Goal: Find contact information: Find contact information

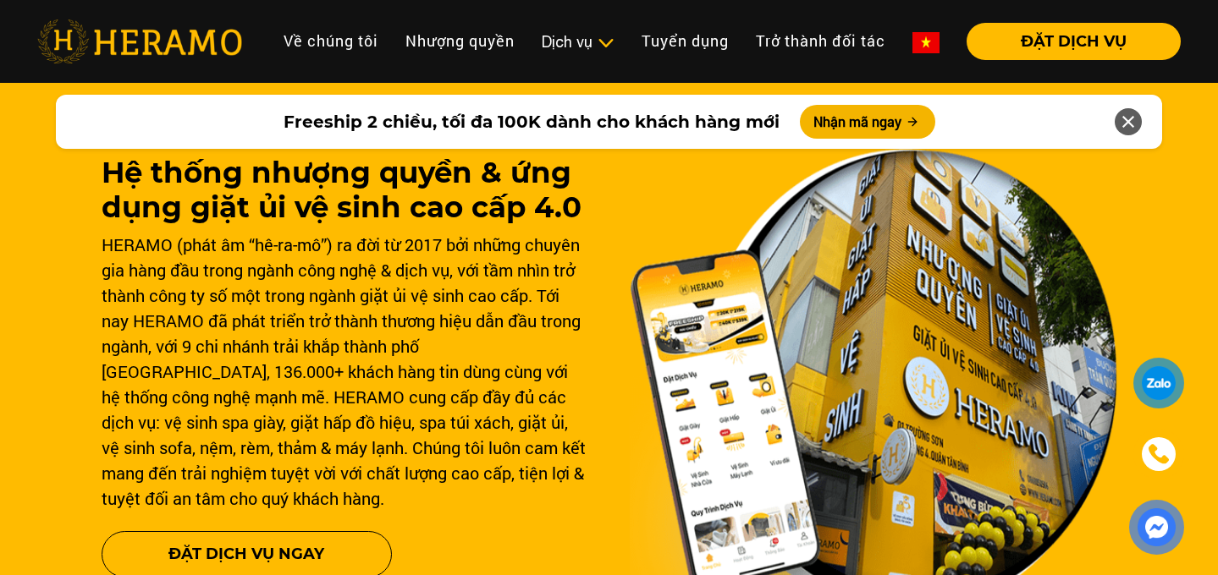
scroll to position [15, 0]
click at [375, 337] on div "HERAMO (phát âm “hê-ra-mô”) ra đời từ 2017 bởi những chuyên gia hàng đầu trong …" at bounding box center [345, 370] width 487 height 279
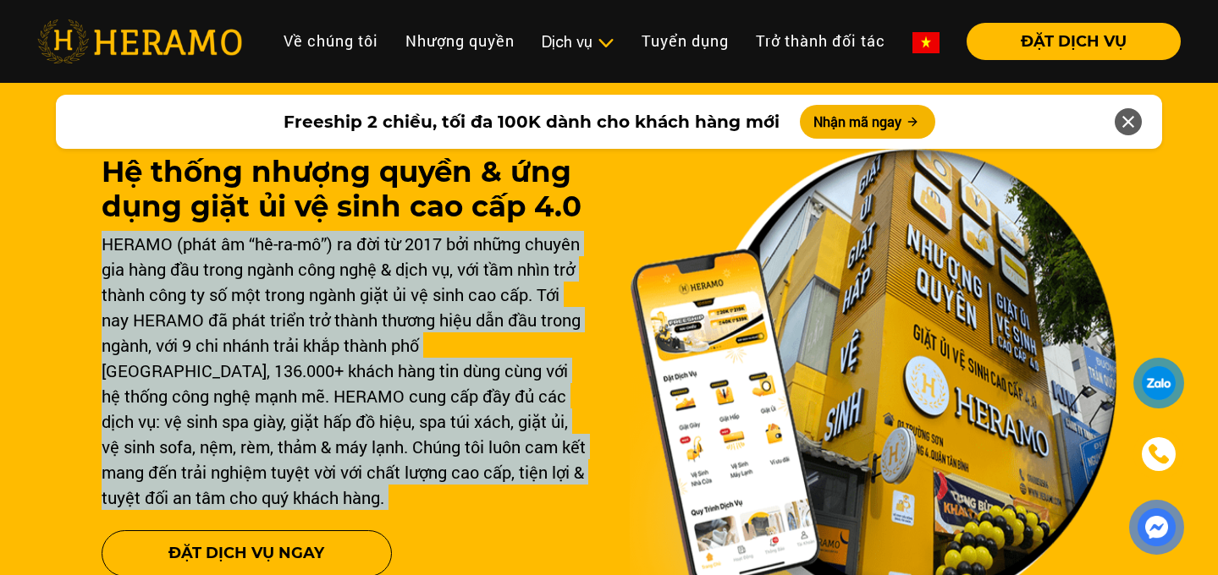
click at [375, 337] on div "HERAMO (phát âm “hê-ra-mô”) ra đời từ 2017 bởi những chuyên gia hàng đầu trong …" at bounding box center [345, 370] width 487 height 279
click at [377, 280] on div "HERAMO (phát âm “hê-ra-mô”) ra đời từ 2017 bởi những chuyên gia hàng đầu trong …" at bounding box center [345, 370] width 487 height 279
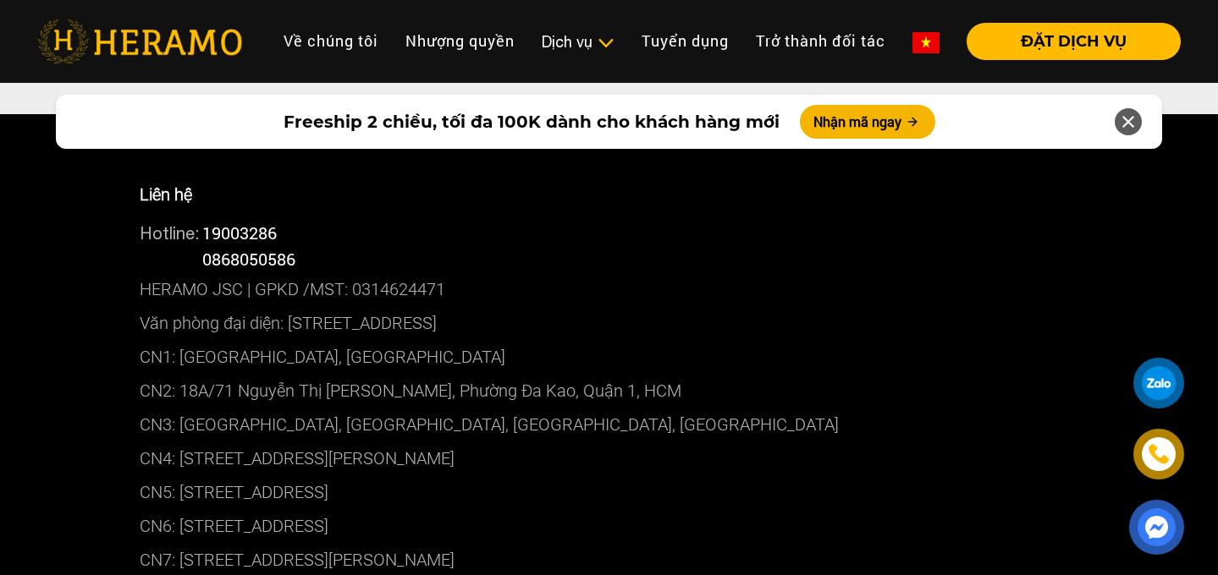
scroll to position [8728, 0]
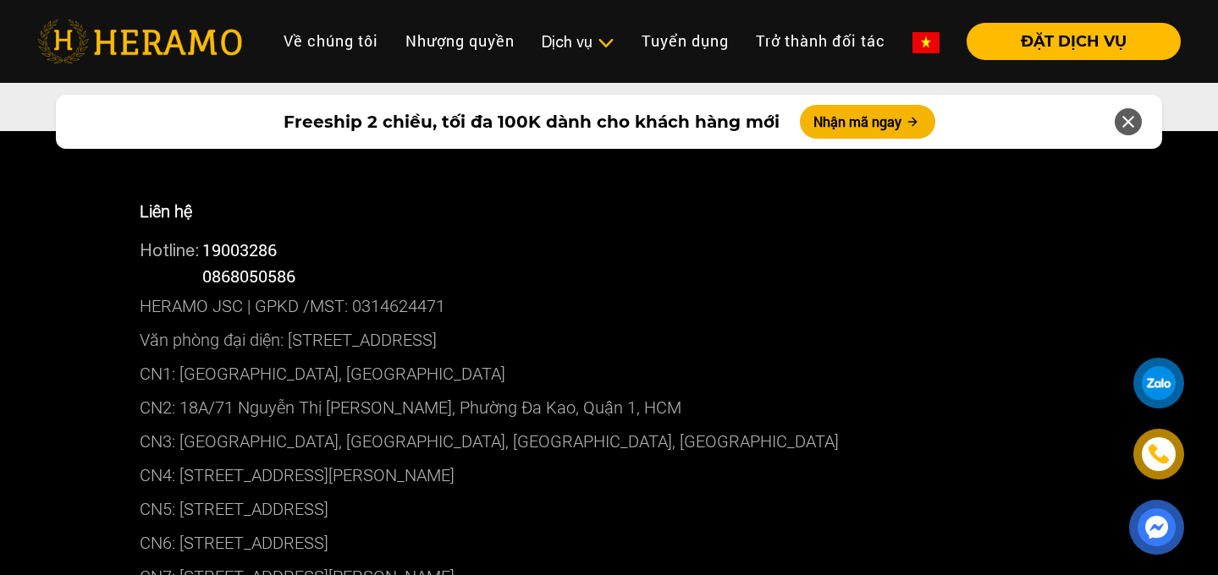
click at [452, 323] on p "Văn phòng đại diện: [STREET_ADDRESS]" at bounding box center [609, 340] width 939 height 34
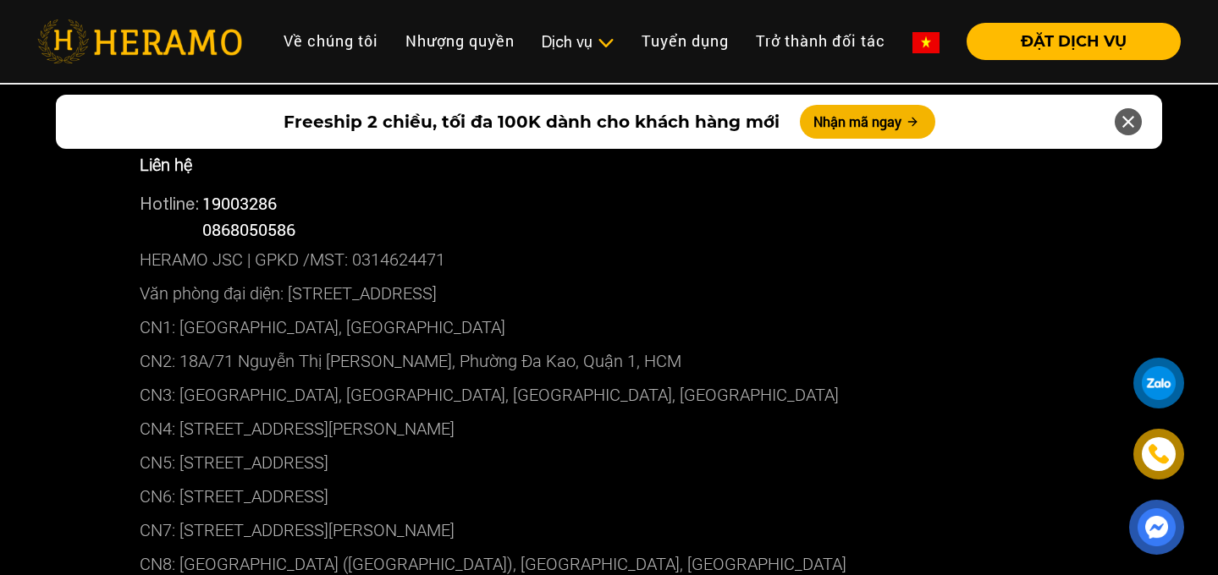
scroll to position [8764, 0]
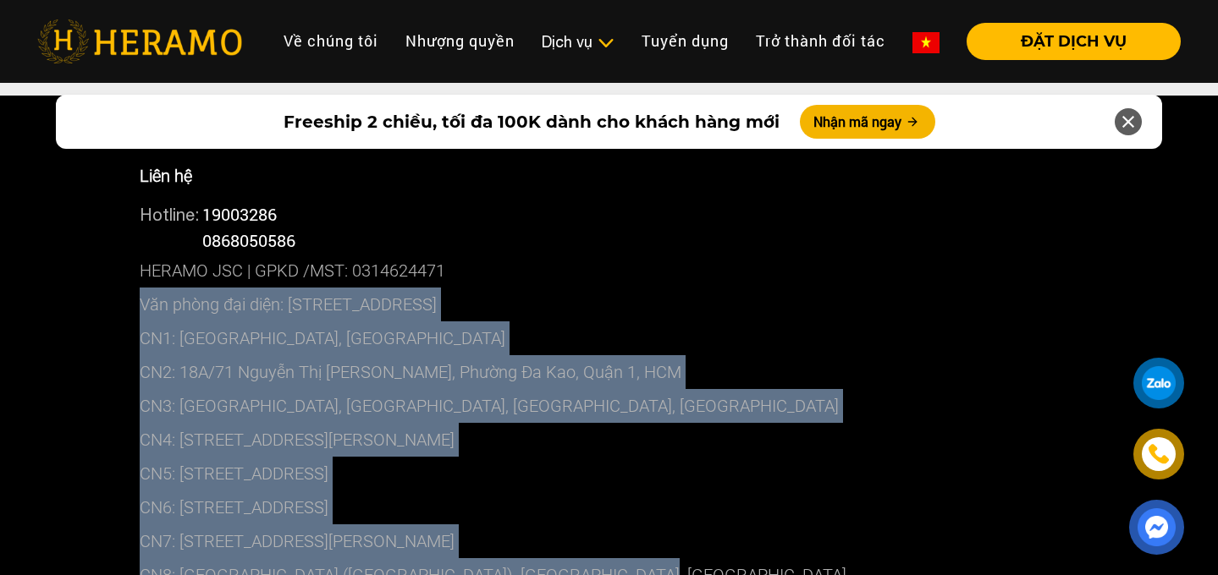
drag, startPoint x: 105, startPoint y: 262, endPoint x: 677, endPoint y: 545, distance: 638.1
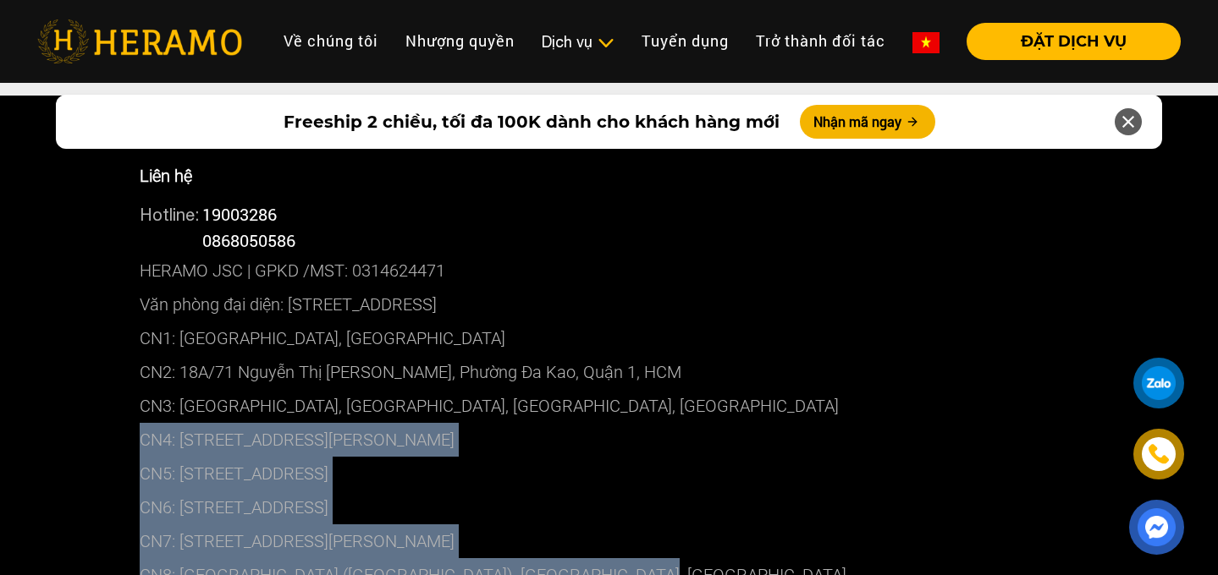
drag, startPoint x: 79, startPoint y: 398, endPoint x: 677, endPoint y: 522, distance: 611.1
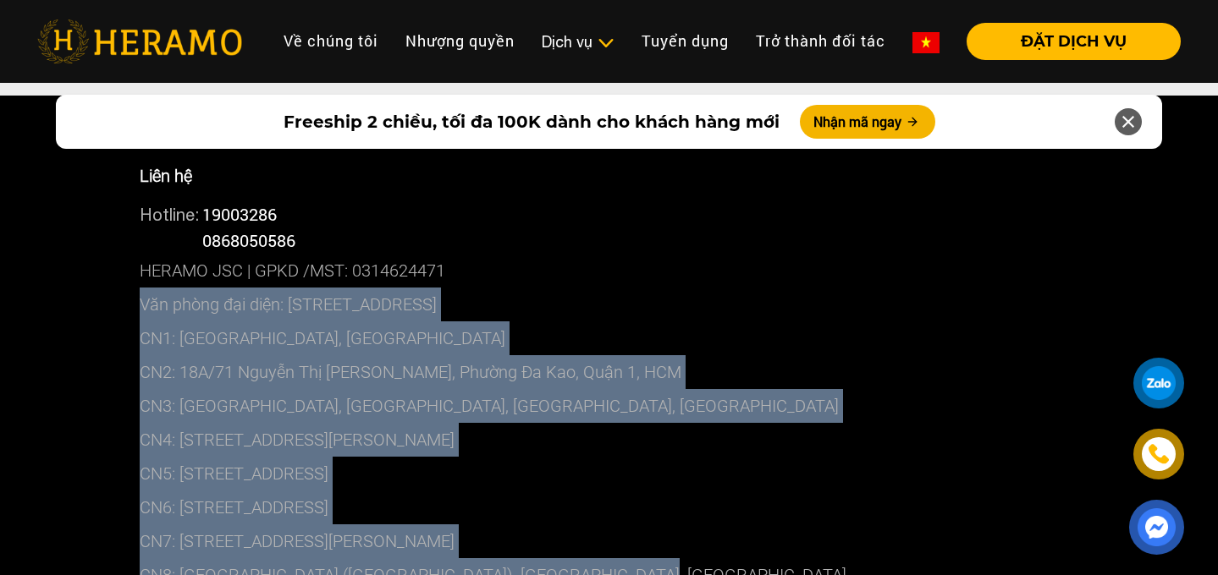
drag, startPoint x: 94, startPoint y: 247, endPoint x: 810, endPoint y: 526, distance: 768.5
